Goal: Use online tool/utility

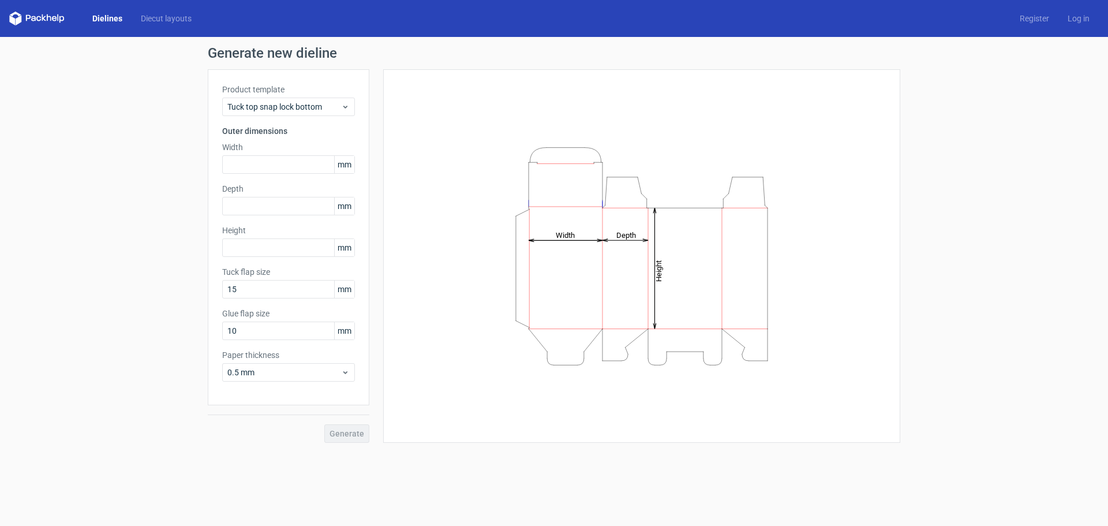
click at [103, 17] on link "Dielines" at bounding box center [107, 19] width 48 height 12
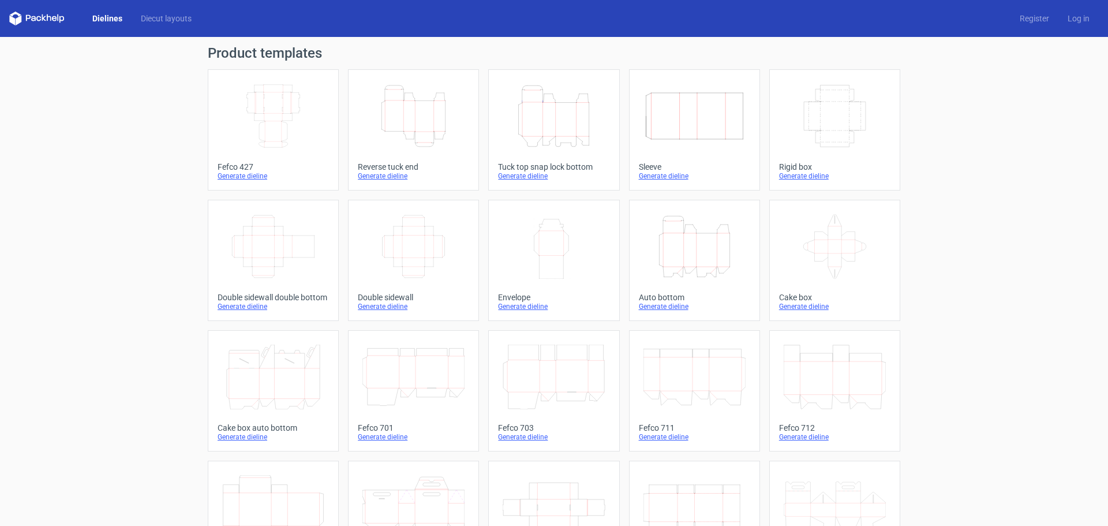
click at [691, 248] on icon "Height Depth Width" at bounding box center [695, 246] width 102 height 65
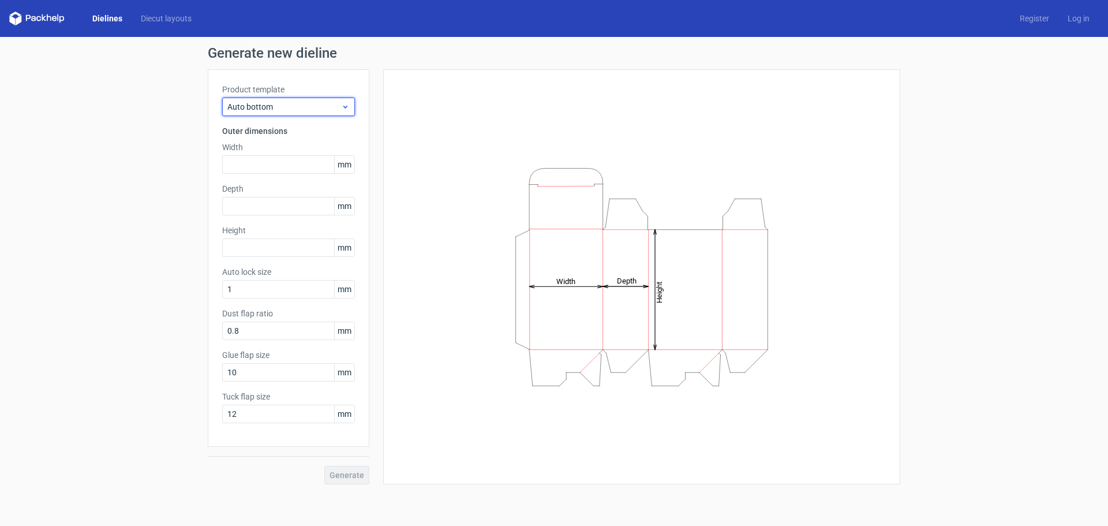
click at [321, 104] on span "Auto bottom" at bounding box center [284, 107] width 114 height 12
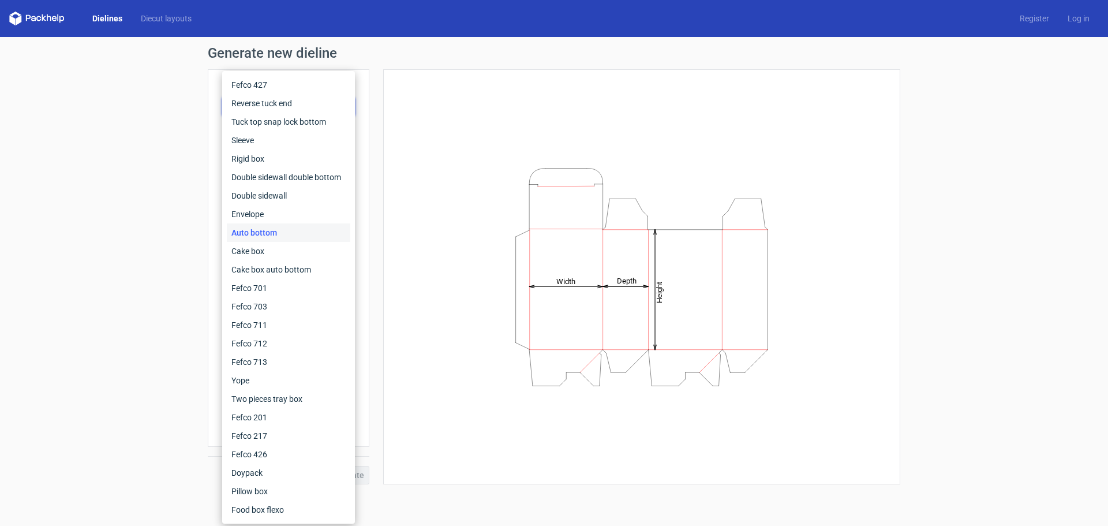
click at [161, 216] on div "Generate new dieline Product template Auto bottom Outer dimensions Width mm Dep…" at bounding box center [554, 265] width 1108 height 457
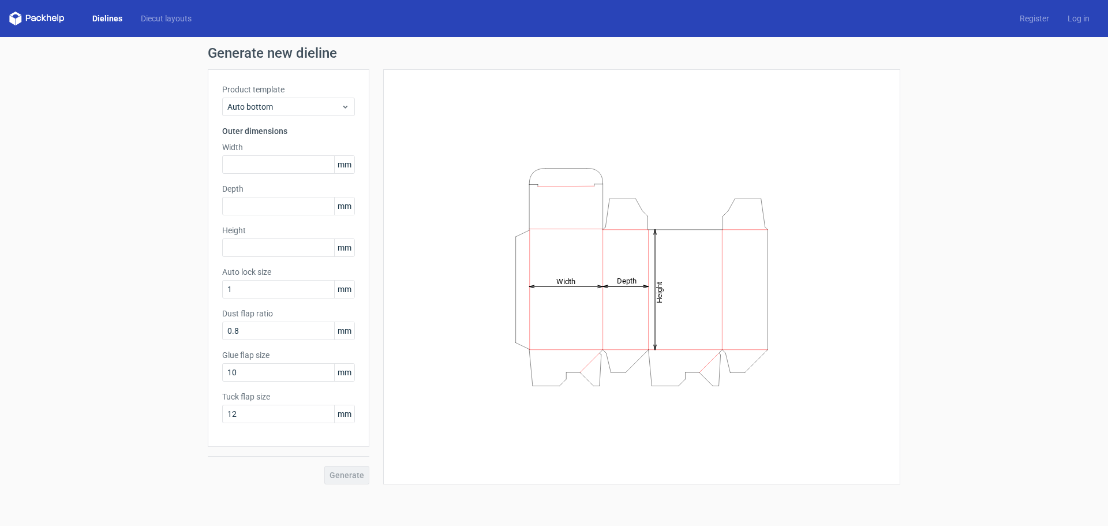
click at [339, 207] on span "mm" at bounding box center [344, 205] width 20 height 17
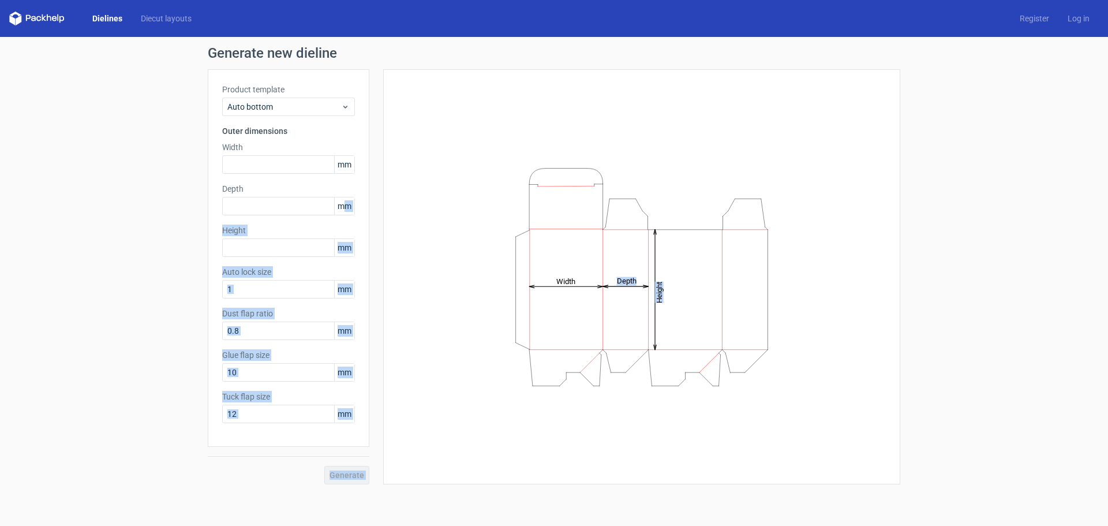
drag, startPoint x: 347, startPoint y: 208, endPoint x: 410, endPoint y: 221, distance: 63.7
click at [410, 221] on div "Product template Auto bottom Outer dimensions Width mm Depth mm Height mm Auto …" at bounding box center [554, 276] width 693 height 415
drag, startPoint x: 195, startPoint y: 236, endPoint x: 196, endPoint y: 245, distance: 9.3
click at [195, 236] on div "Generate new dieline Product template Auto bottom Outer dimensions Width mm Dep…" at bounding box center [554, 265] width 1108 height 457
click at [255, 398] on label "Tuck flap size" at bounding box center [288, 397] width 133 height 12
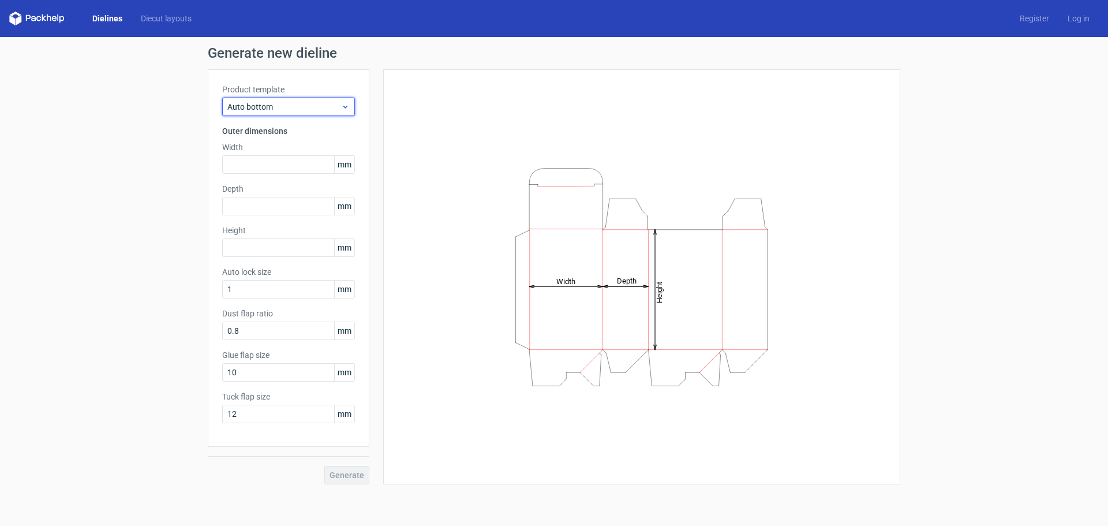
click at [281, 103] on span "Auto bottom" at bounding box center [284, 107] width 114 height 12
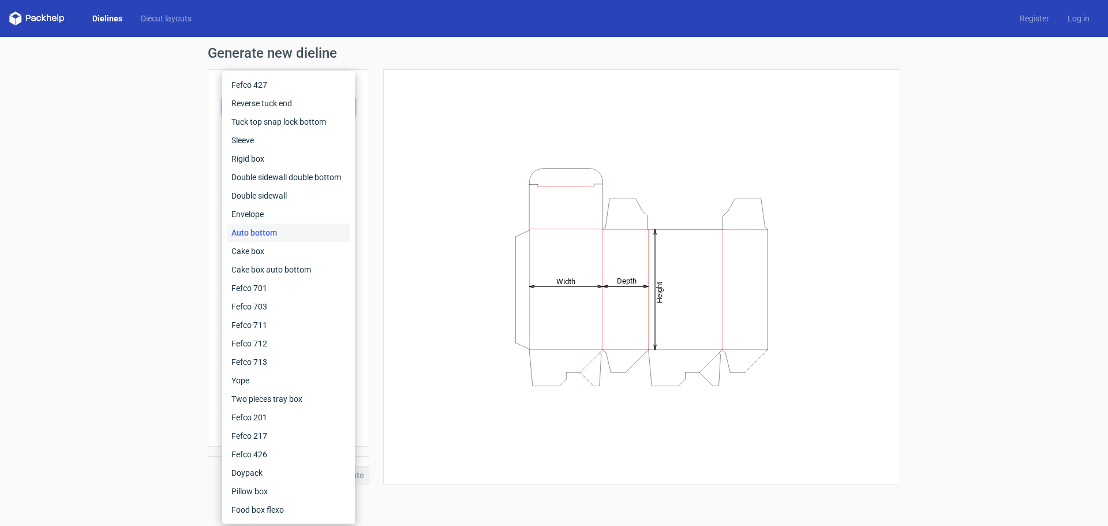
click at [111, 388] on div "Generate new dieline Product template Auto bottom Outer dimensions Width mm Dep…" at bounding box center [554, 265] width 1108 height 457
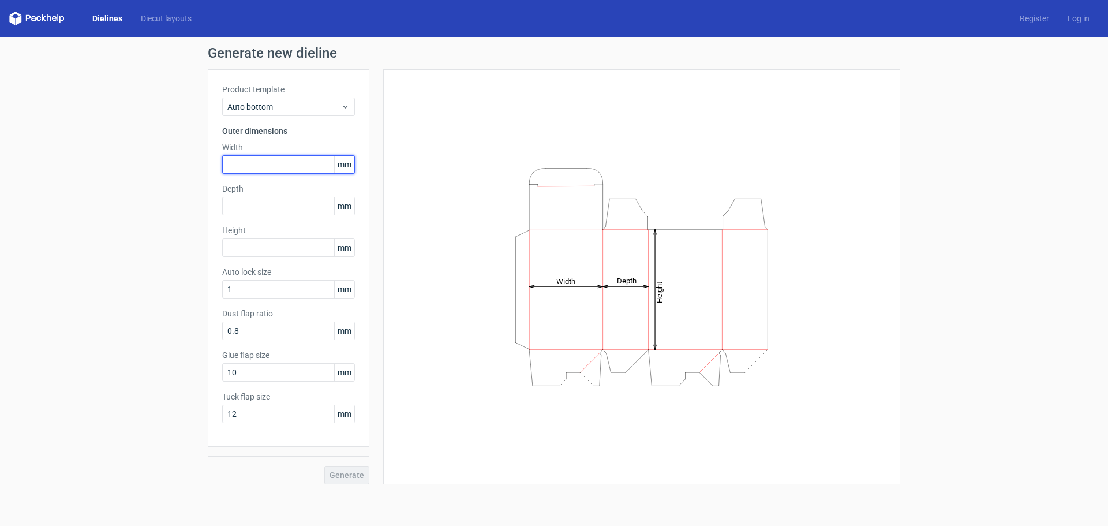
click at [251, 161] on input "text" at bounding box center [288, 164] width 133 height 18
type input "4"
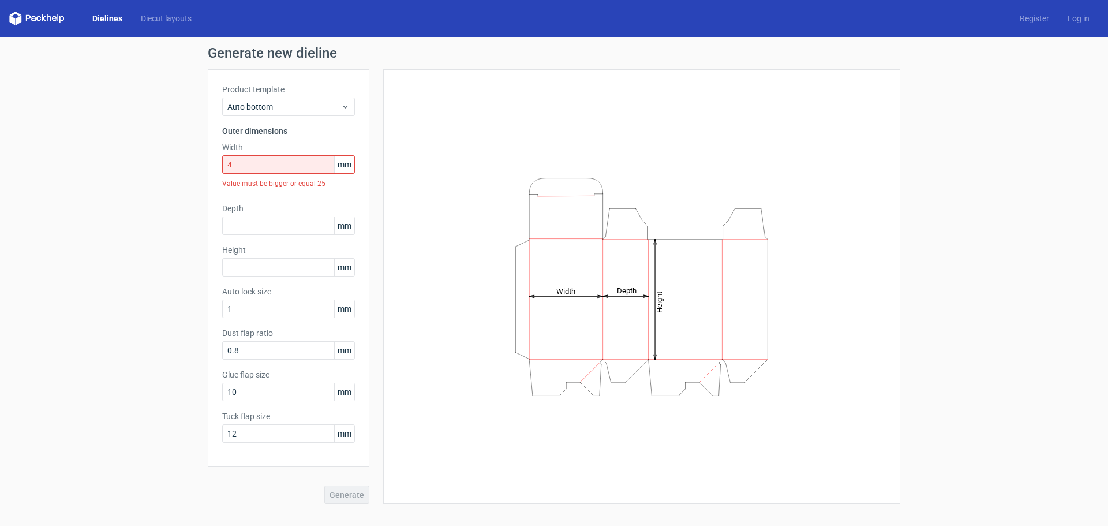
click at [350, 167] on span "mm" at bounding box center [344, 164] width 20 height 17
click at [248, 189] on div "Value must be bigger or equal 25" at bounding box center [288, 184] width 133 height 20
click at [282, 184] on div "Value must be bigger or equal 25" at bounding box center [288, 184] width 133 height 20
drag, startPoint x: 221, startPoint y: 169, endPoint x: 180, endPoint y: 173, distance: 41.2
click at [180, 173] on div "Generate new dieline Product template Auto bottom Outer dimensions Width 4 mm V…" at bounding box center [554, 275] width 1108 height 476
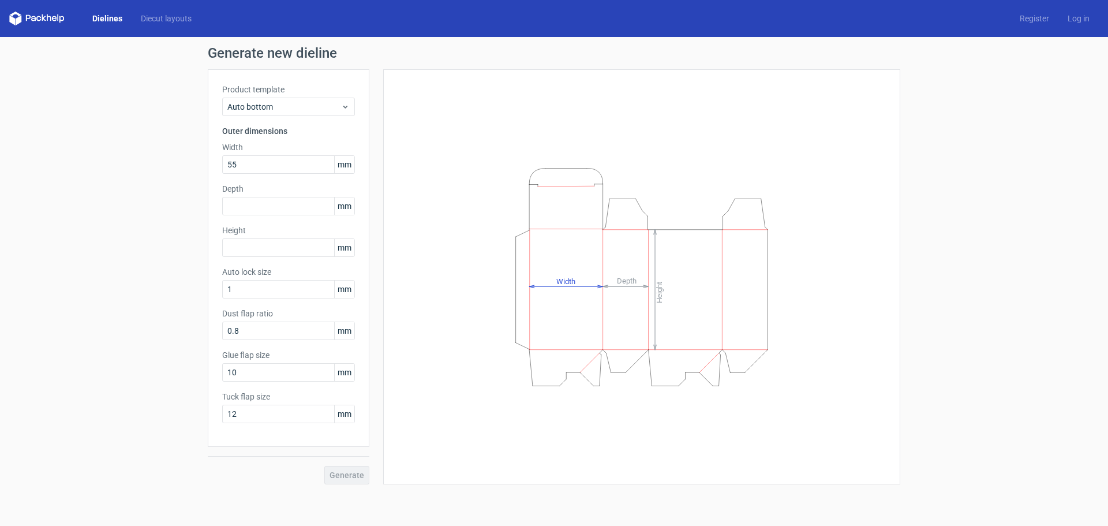
click at [261, 144] on label "Width" at bounding box center [288, 147] width 133 height 12
click at [264, 171] on input "55" at bounding box center [288, 164] width 133 height 18
type input "555"
drag, startPoint x: 241, startPoint y: 161, endPoint x: 158, endPoint y: 165, distance: 83.2
click at [158, 165] on div "Generate new dieline Product template Auto bottom Outer dimensions Width 555 mm…" at bounding box center [554, 265] width 1108 height 457
